Goal: Transaction & Acquisition: Purchase product/service

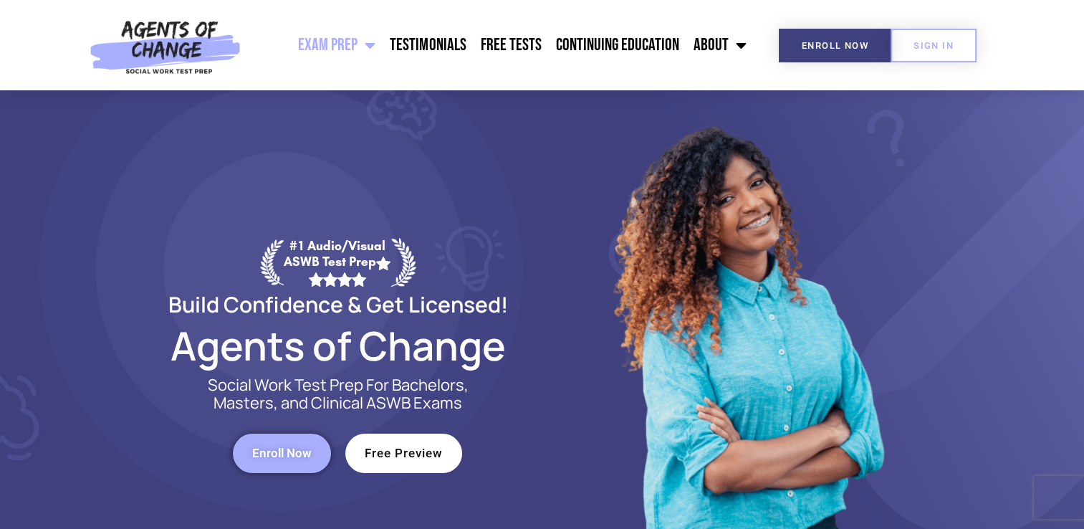
click at [284, 452] on span "Enroll Now" at bounding box center [281, 453] width 59 height 12
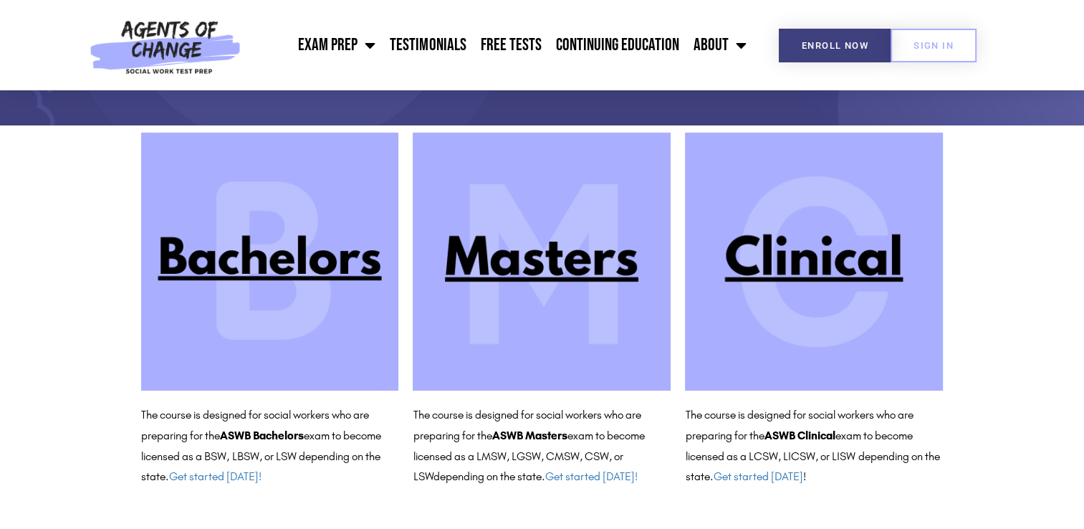
scroll to position [103, 0]
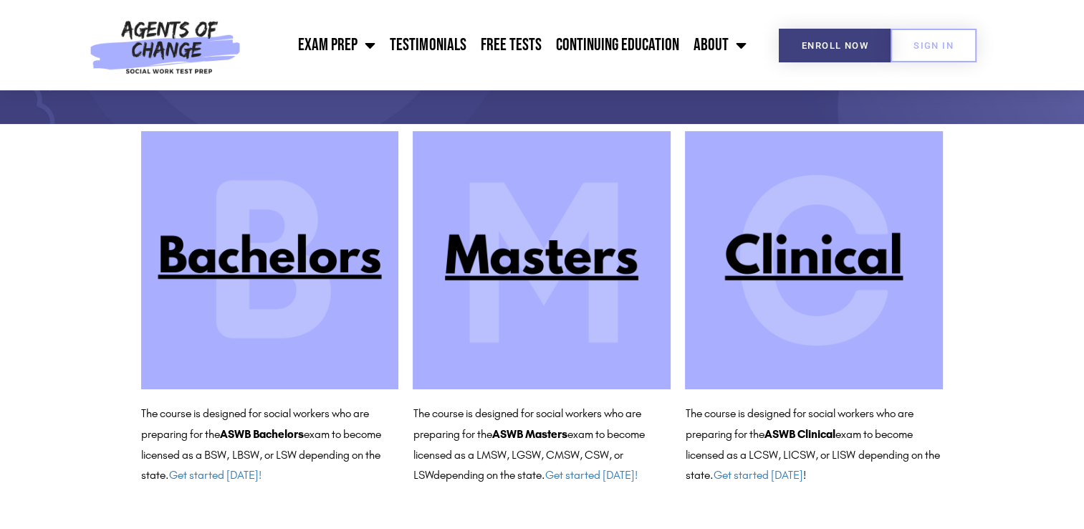
click at [579, 268] on img at bounding box center [542, 260] width 258 height 258
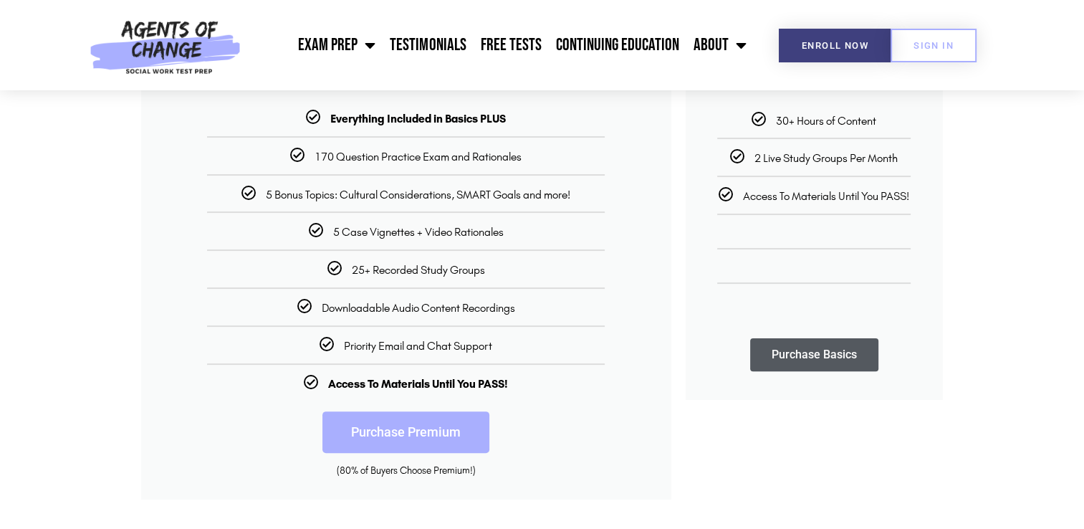
scroll to position [358, 0]
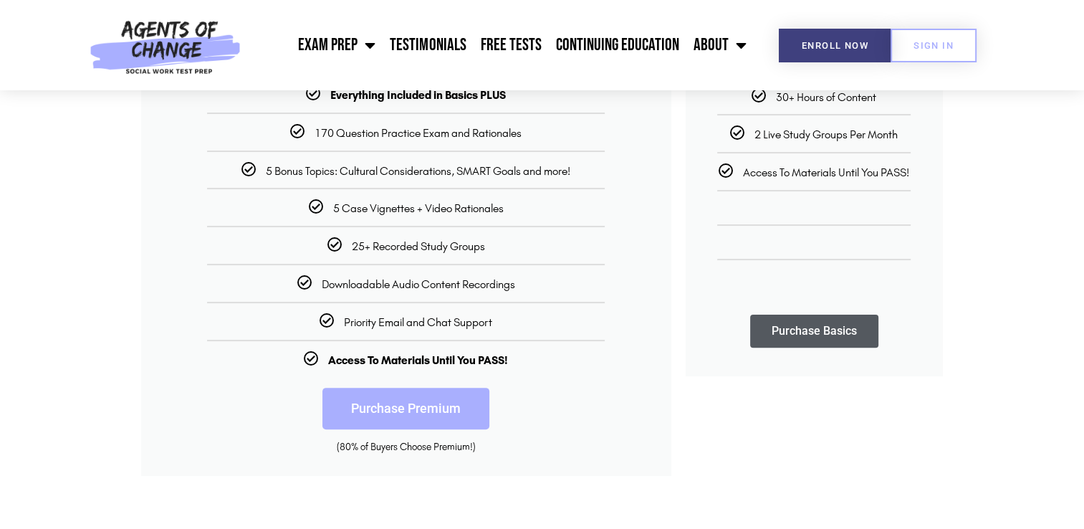
click at [393, 415] on link "Purchase Premium" at bounding box center [405, 409] width 167 height 42
